Goal: Transaction & Acquisition: Download file/media

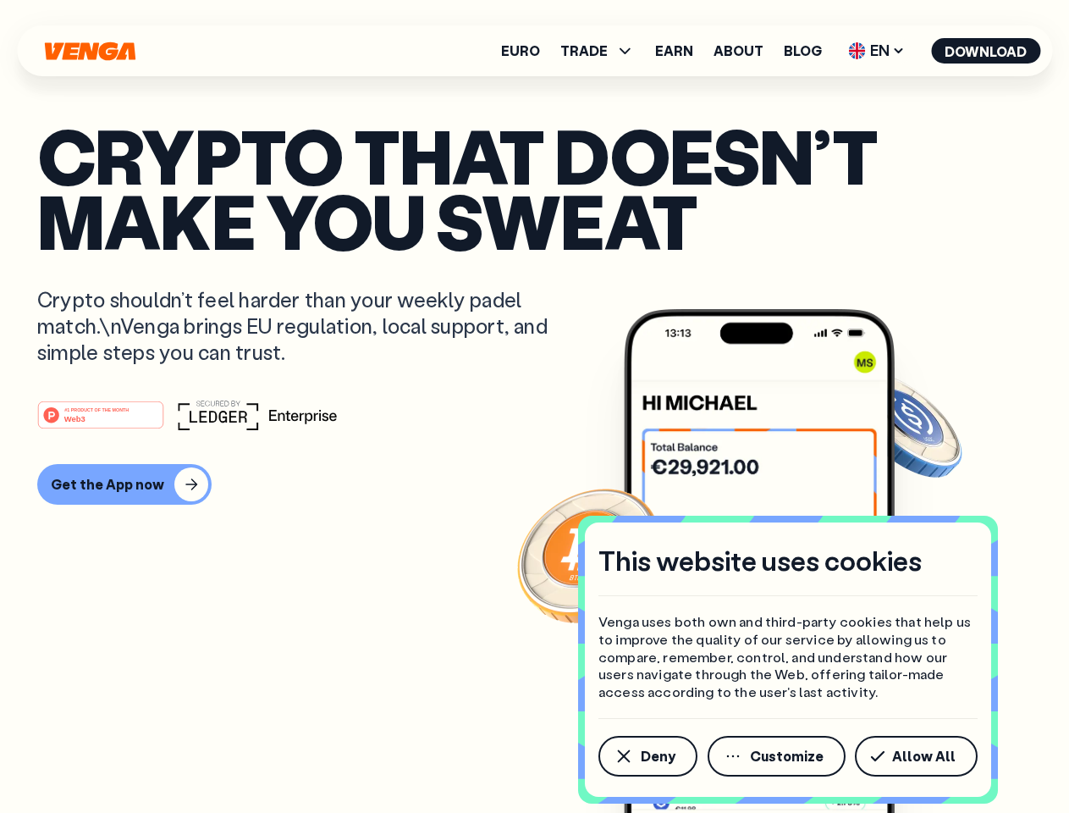
click at [534, 406] on div "#1 PRODUCT OF THE MONTH Web3" at bounding box center [534, 415] width 995 height 30
click at [647, 756] on span "Deny" at bounding box center [658, 756] width 35 height 14
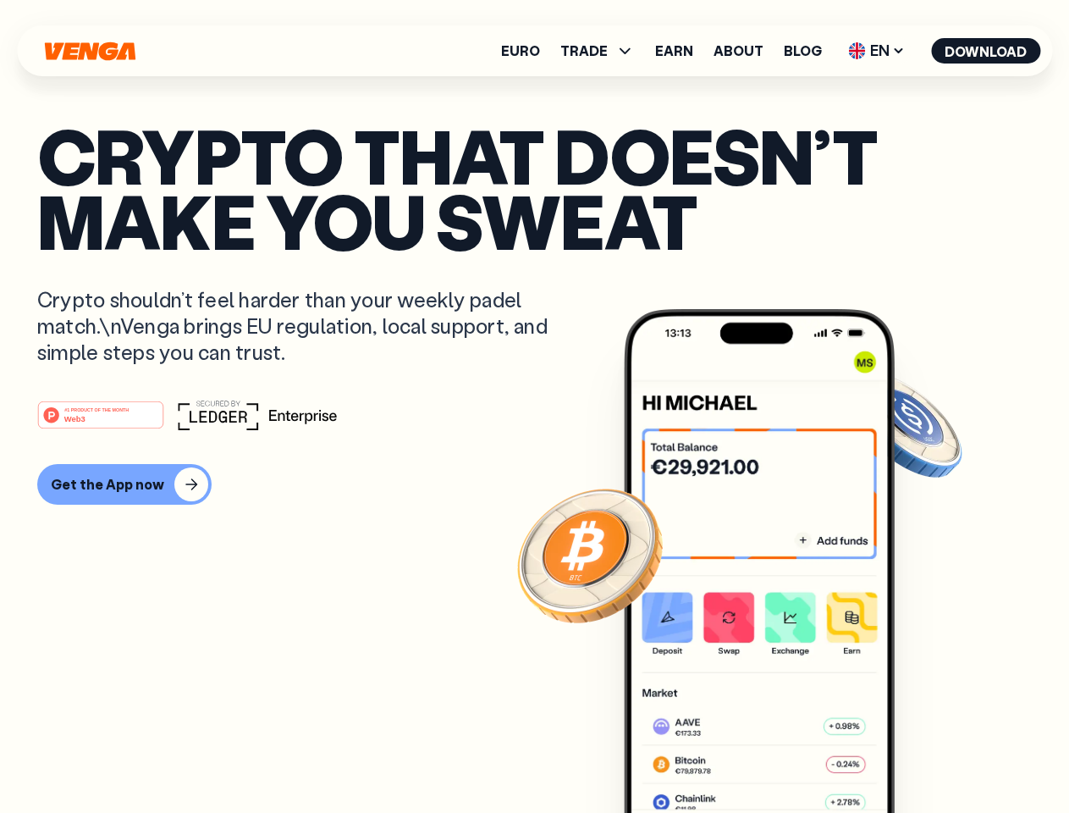
click at [778, 756] on img at bounding box center [759, 592] width 271 height 567
click at [920, 756] on article "Crypto that doesn’t make you sweat Crypto shouldn’t feel harder than your weekl…" at bounding box center [534, 440] width 995 height 635
click at [603, 51] on span "TRADE" at bounding box center [584, 51] width 47 height 14
click at [877, 51] on span "EN" at bounding box center [877, 50] width 69 height 27
click at [987, 51] on button "Download" at bounding box center [985, 50] width 109 height 25
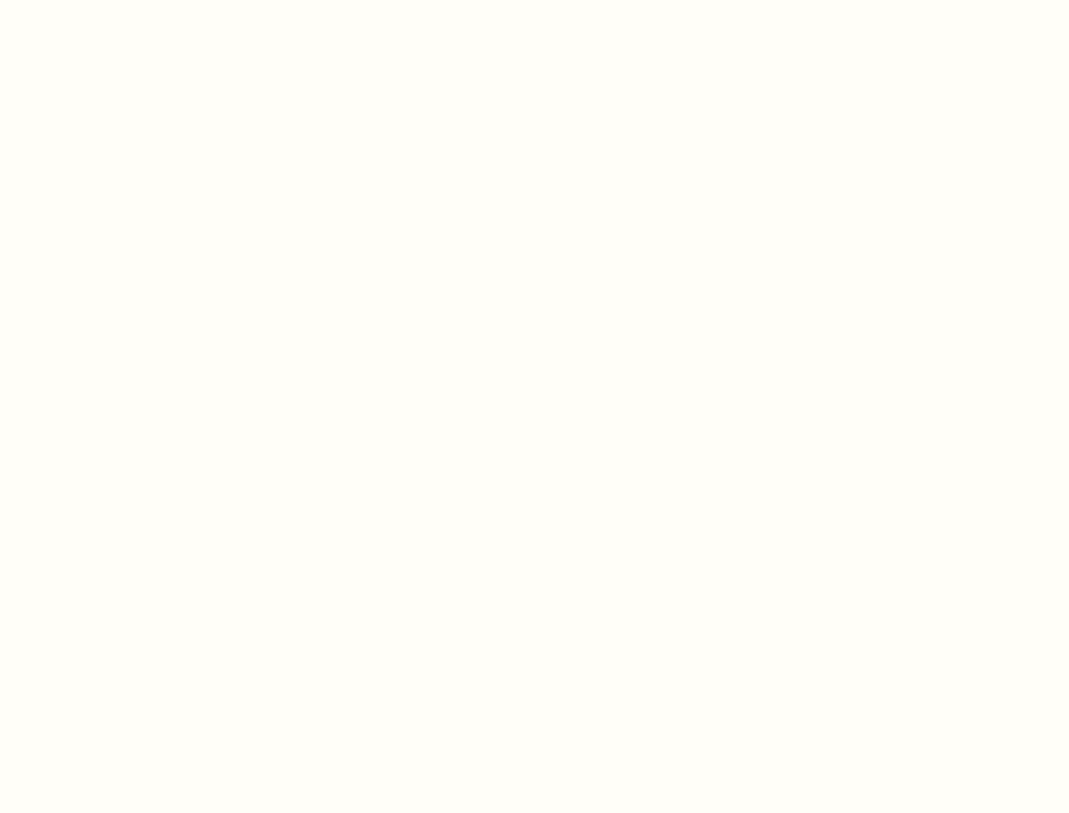
click at [122, 0] on html "This website uses cookies Venga uses both own and third-party cookies that help…" at bounding box center [534, 0] width 1069 height 0
click at [103, 0] on html "This website uses cookies Venga uses both own and third-party cookies that help…" at bounding box center [534, 0] width 1069 height 0
